Goal: Find contact information: Find contact information

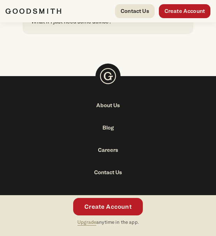
scroll to position [2092, 0]
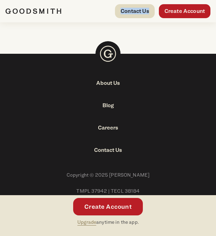
click at [129, 9] on link "Contact Us" at bounding box center [135, 11] width 40 height 14
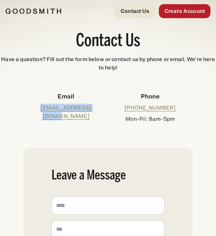
click at [59, 15] on div at bounding box center [48, 11] width 85 height 14
click at [55, 10] on img at bounding box center [34, 11] width 56 height 6
